Goal: Find specific page/section: Find specific page/section

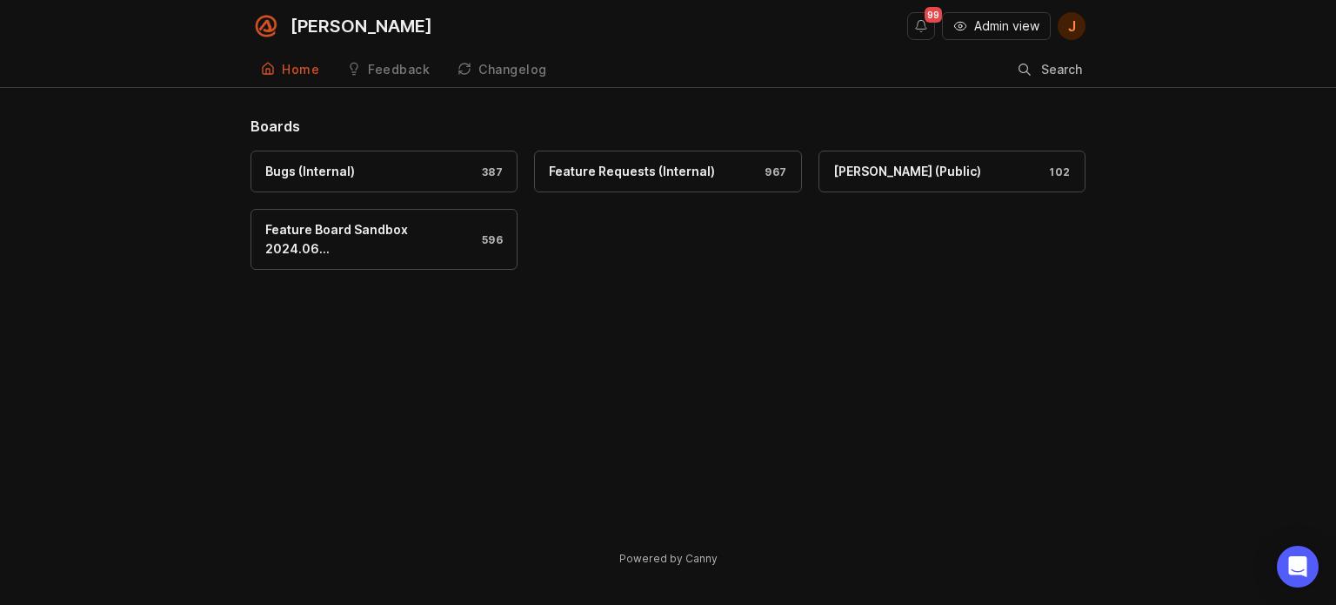
click at [1019, 30] on span "Admin view" at bounding box center [1006, 25] width 65 height 17
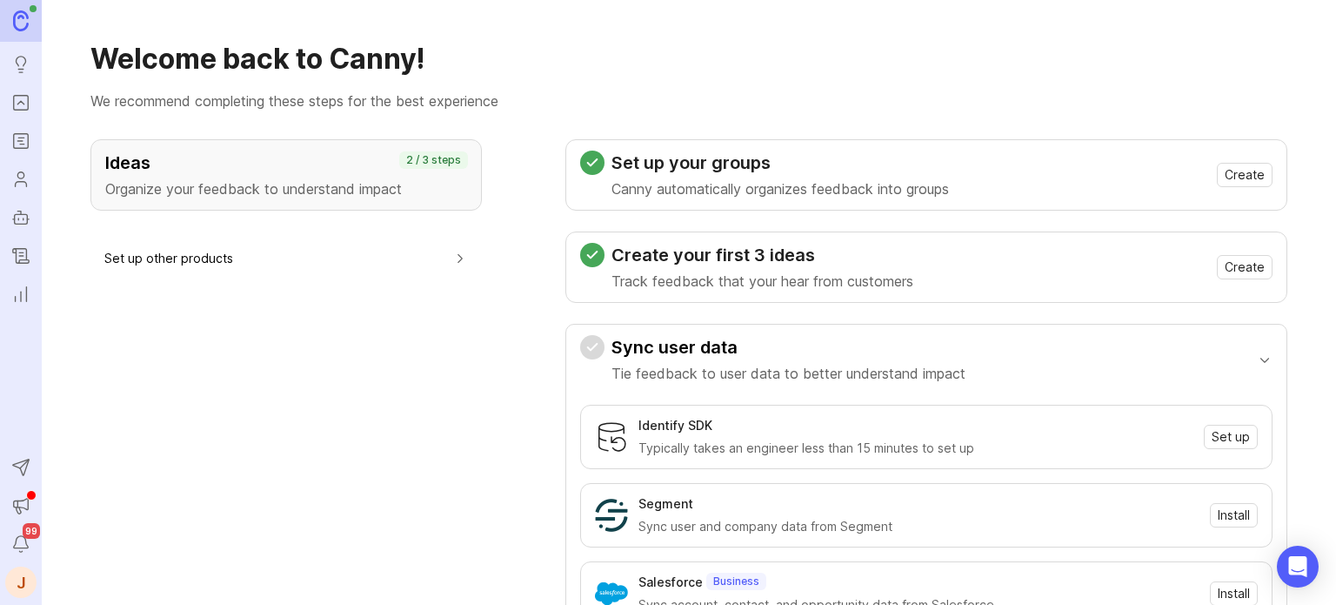
click at [15, 102] on icon "Portal" at bounding box center [20, 102] width 19 height 21
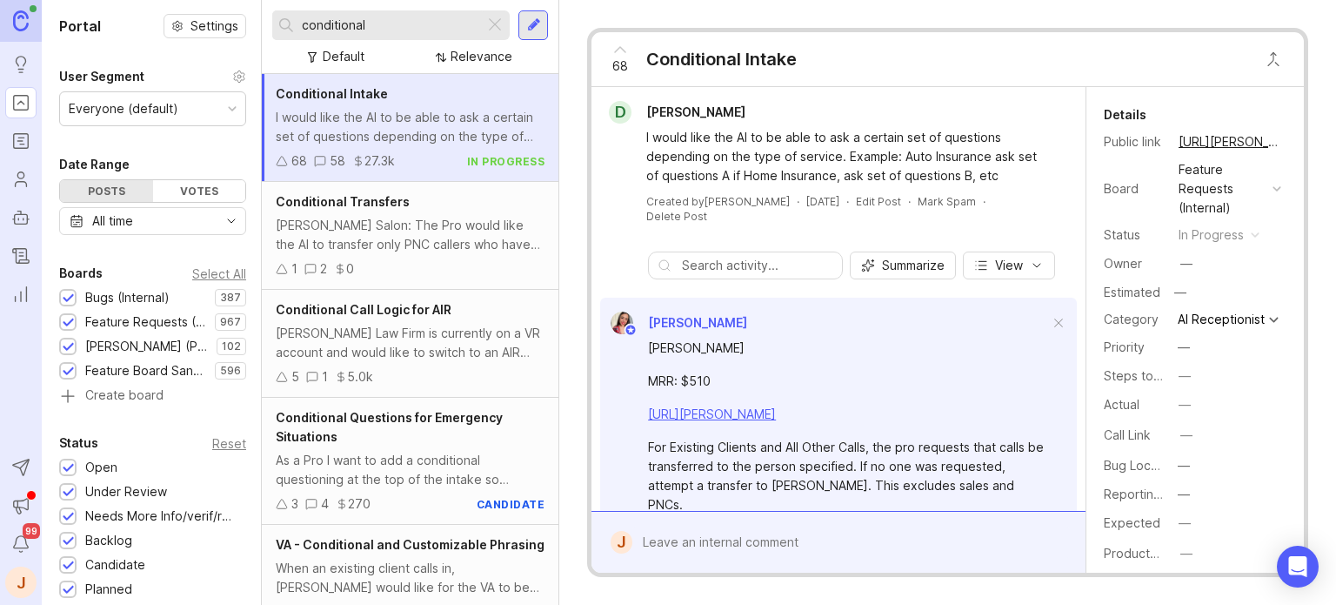
click at [421, 31] on input "conditional" at bounding box center [390, 25] width 176 height 19
type input "conditional"
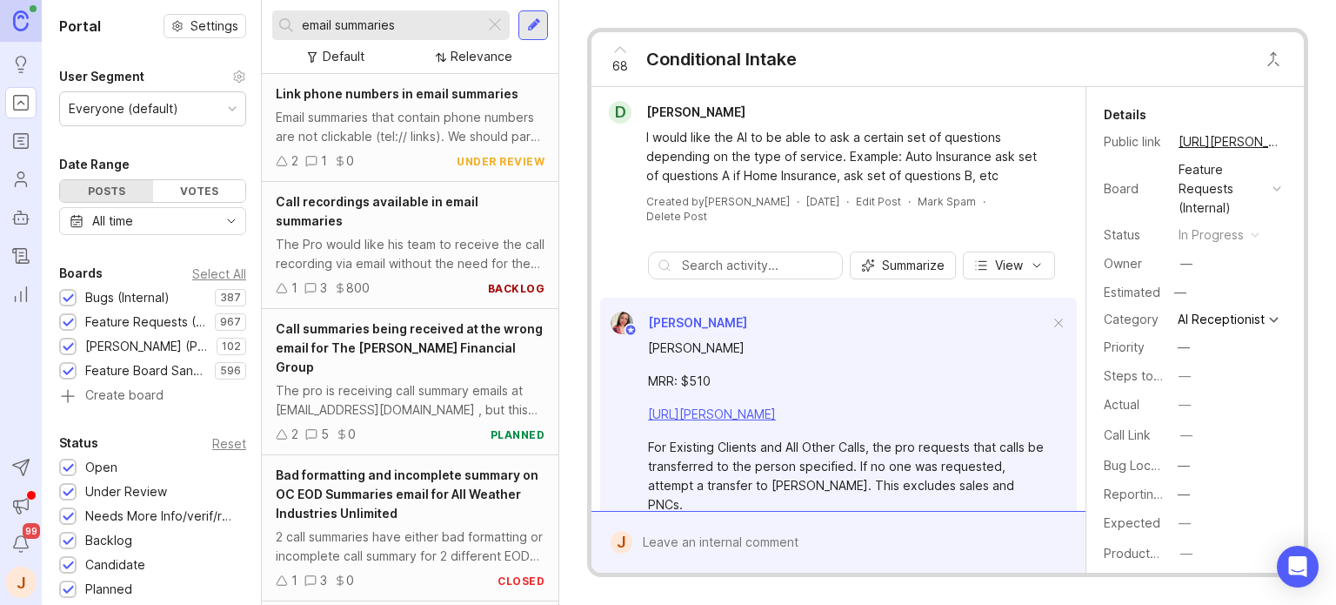
type input "email summaries"
